Goal: Obtain resource: Download file/media

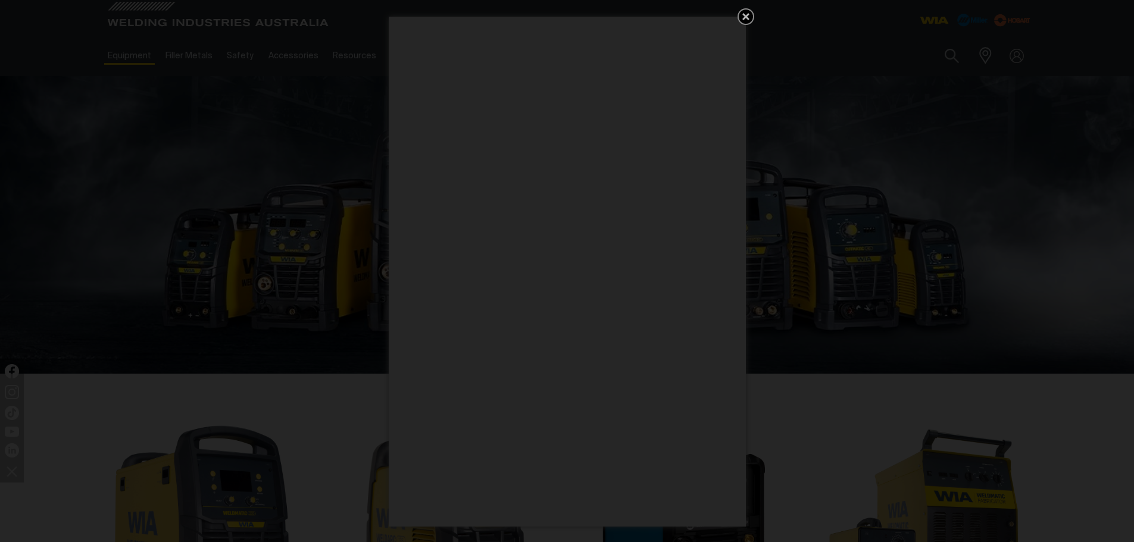
click at [747, 13] on icon "Get 5 WIA Welding Guides Free!" at bounding box center [746, 17] width 14 height 14
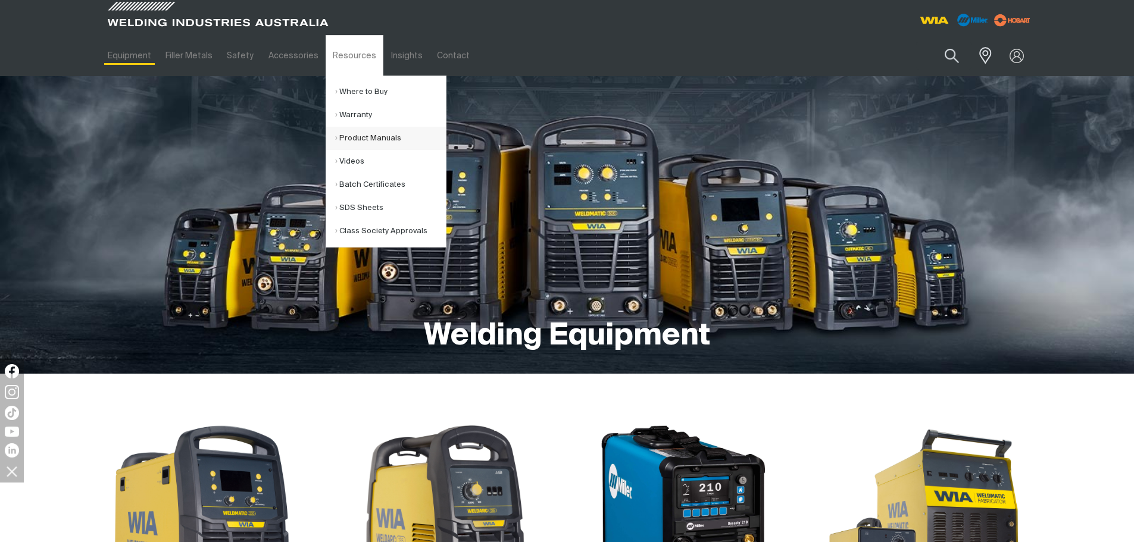
click at [354, 137] on link "Product Manuals" at bounding box center [390, 138] width 111 height 23
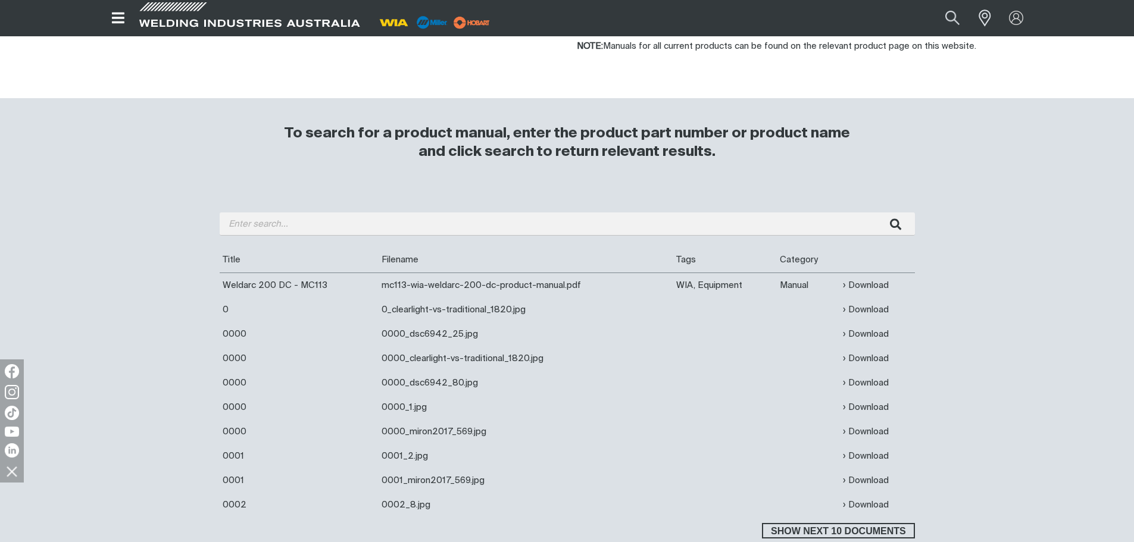
scroll to position [179, 0]
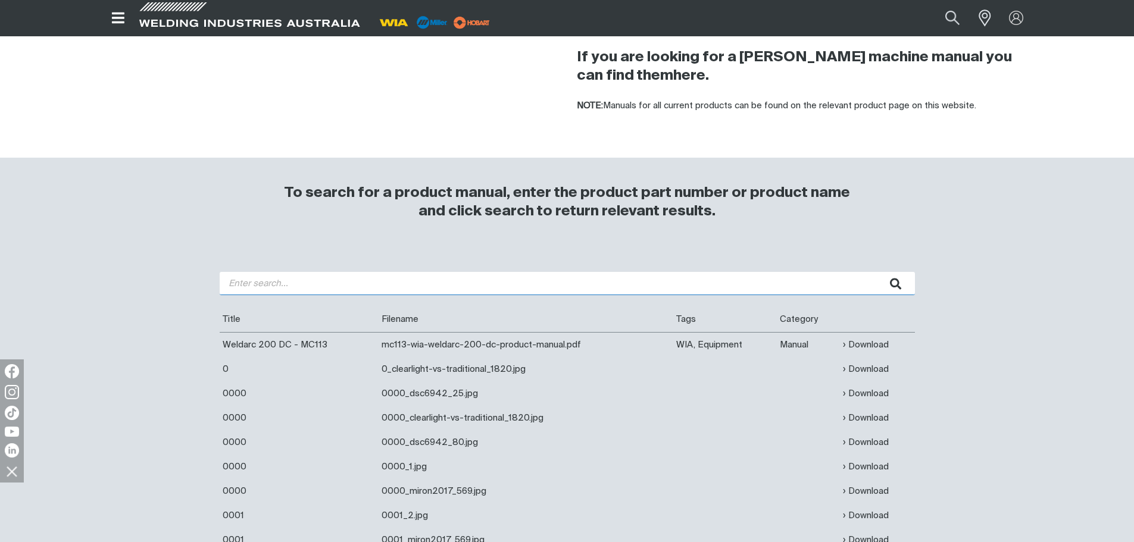
click at [232, 285] on input "search" at bounding box center [567, 283] width 695 height 23
type input "WELDMATIC 270"
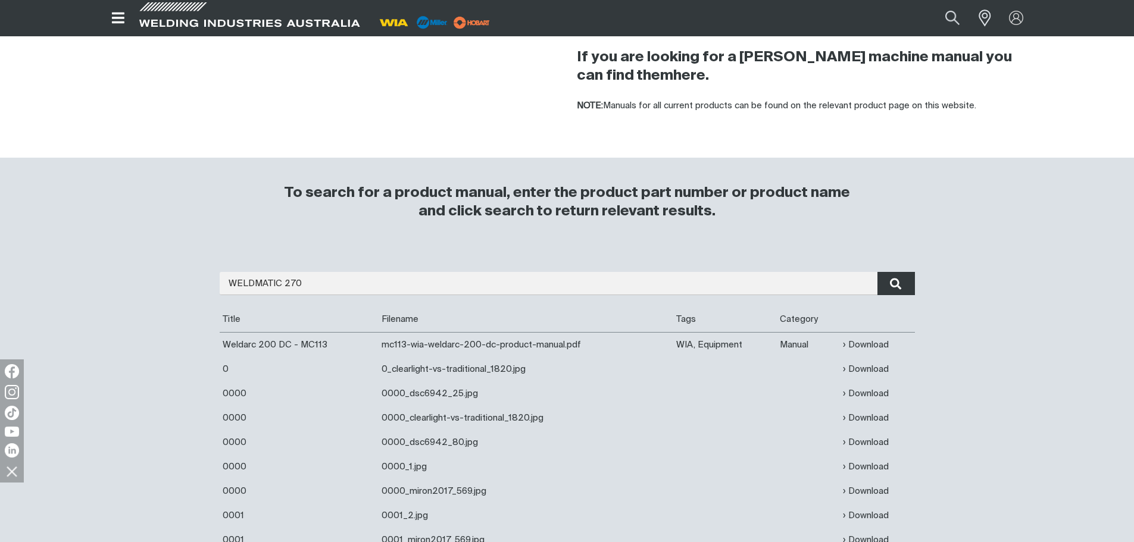
click at [894, 284] on icon "submit" at bounding box center [896, 283] width 12 height 15
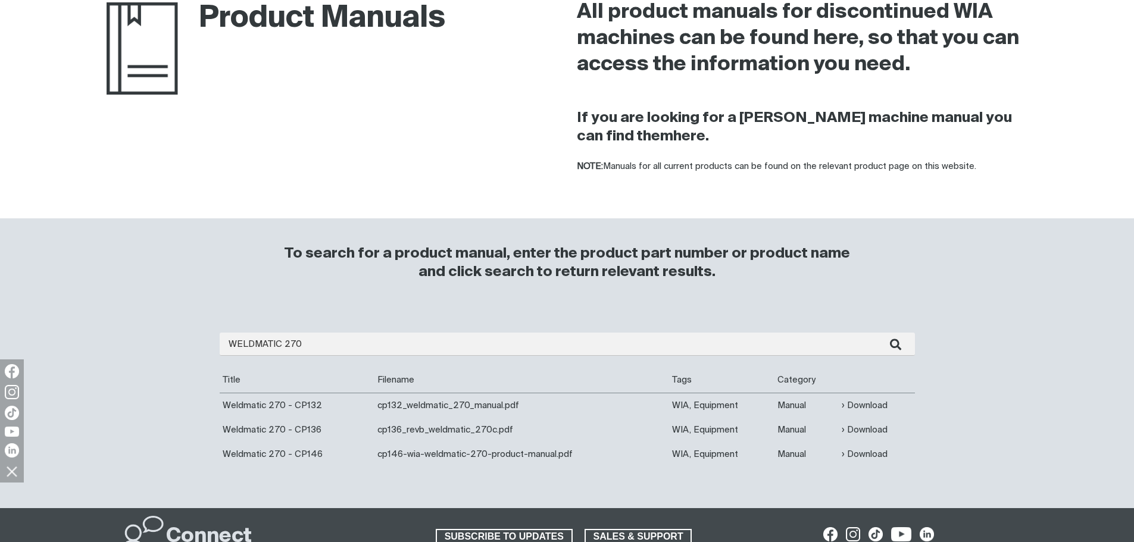
scroll to position [179, 0]
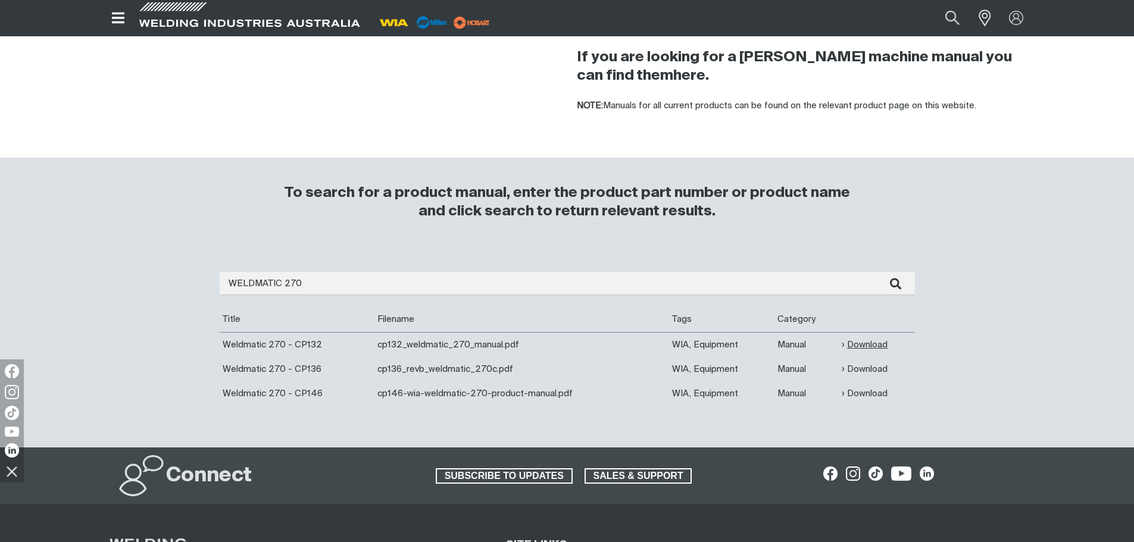
click at [865, 344] on link "Download" at bounding box center [865, 345] width 46 height 14
